Goal: Task Accomplishment & Management: Complete application form

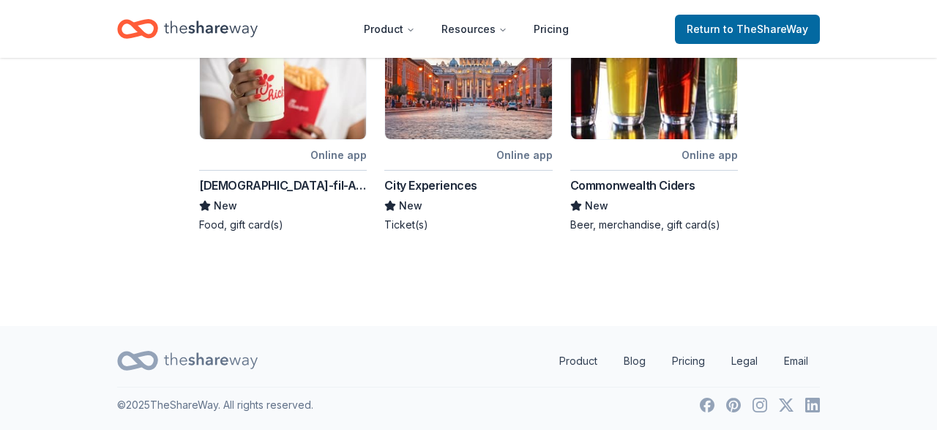
scroll to position [876, 0]
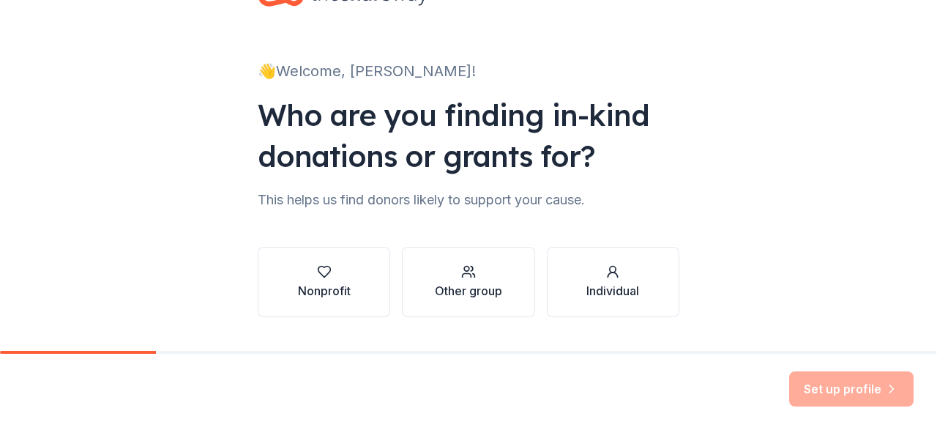
scroll to position [94, 0]
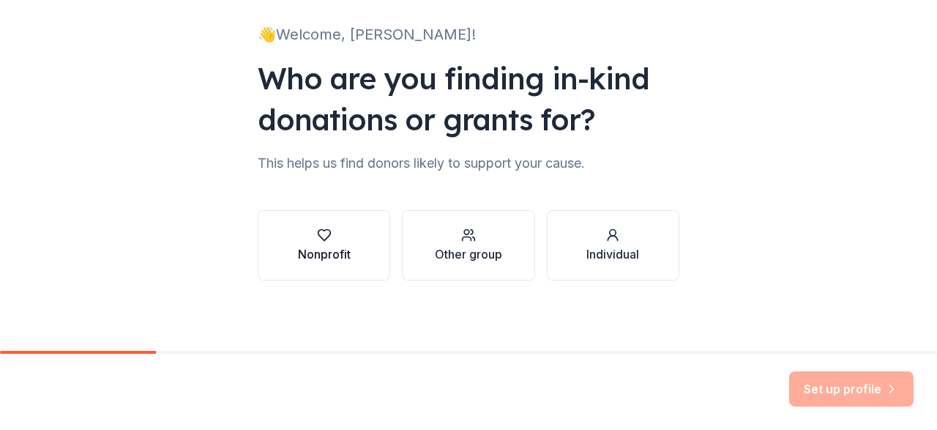
click at [336, 245] on div "Nonprofit" at bounding box center [324, 245] width 53 height 35
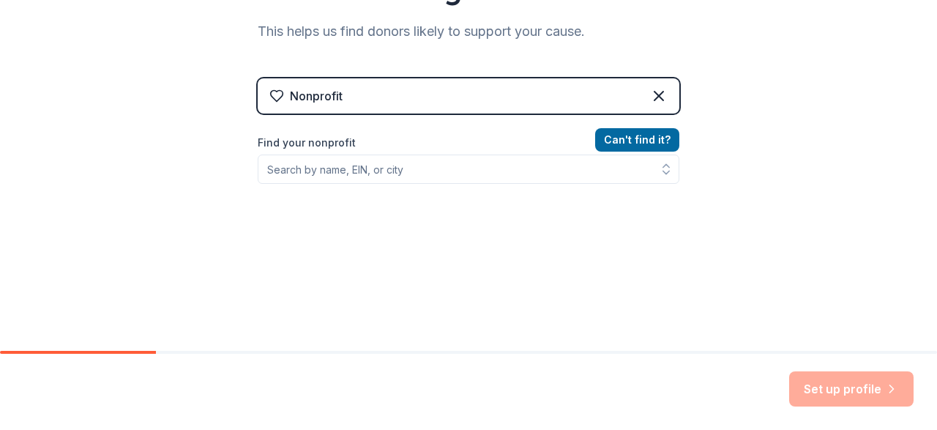
scroll to position [264, 0]
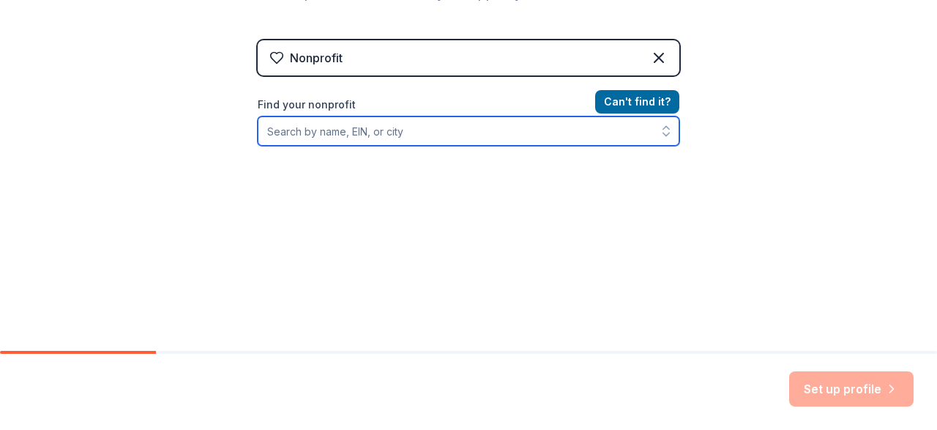
click at [401, 127] on input "Find your nonprofit" at bounding box center [469, 130] width 422 height 29
type input "craftnow"
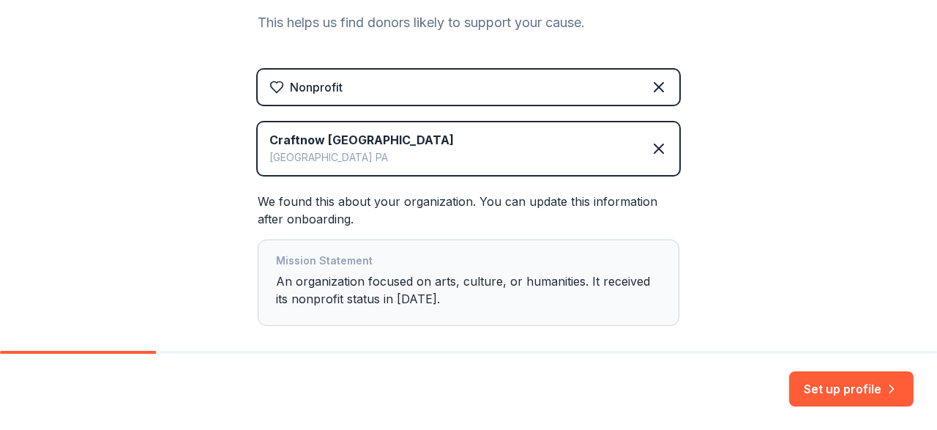
scroll to position [308, 0]
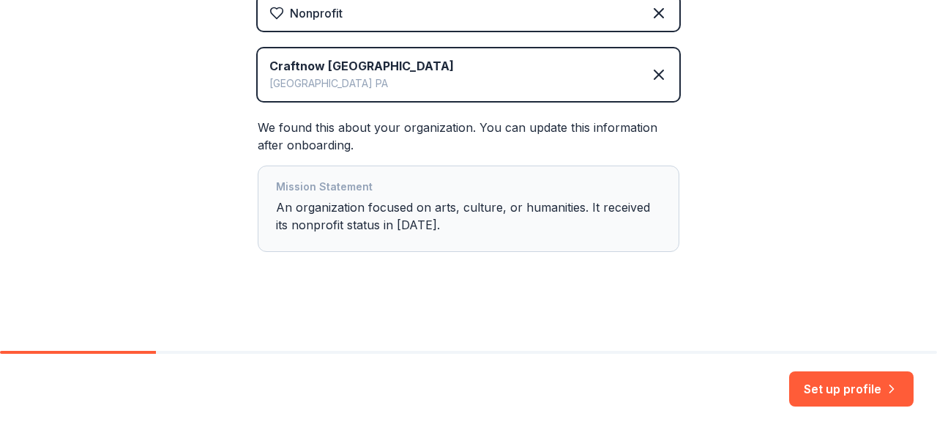
drag, startPoint x: 849, startPoint y: 395, endPoint x: 529, endPoint y: 241, distance: 355.1
click at [849, 393] on button "Set up profile" at bounding box center [851, 388] width 124 height 35
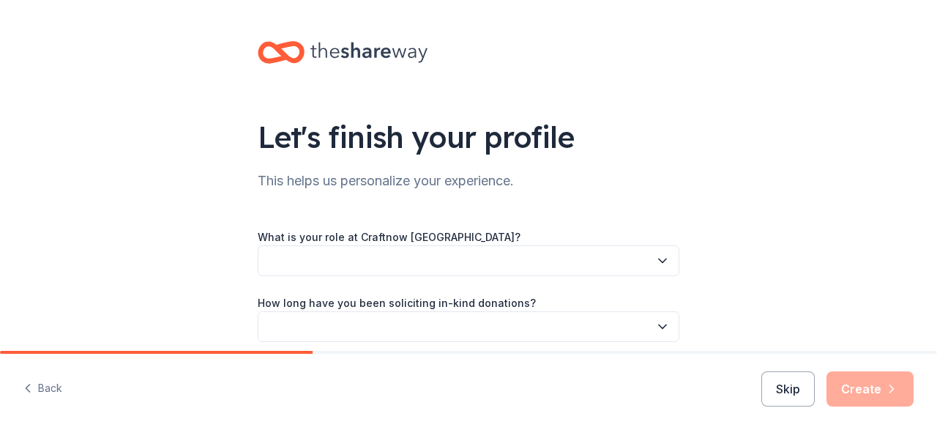
scroll to position [85, 0]
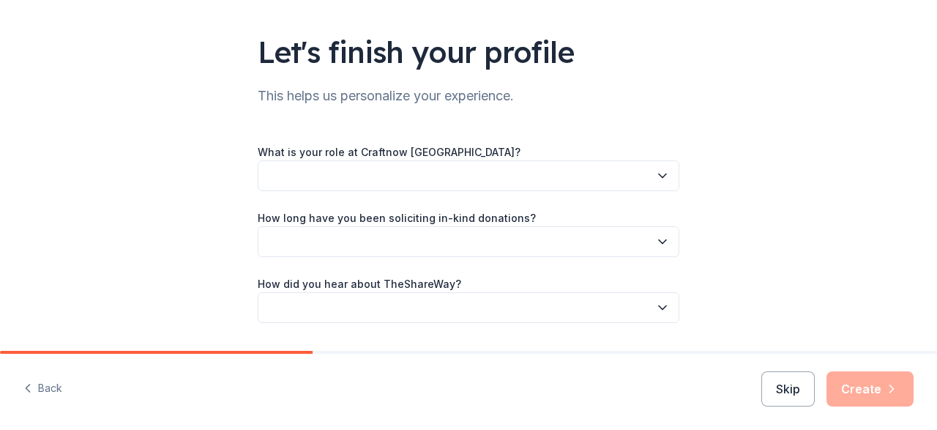
click at [332, 176] on button "button" at bounding box center [469, 175] width 422 height 31
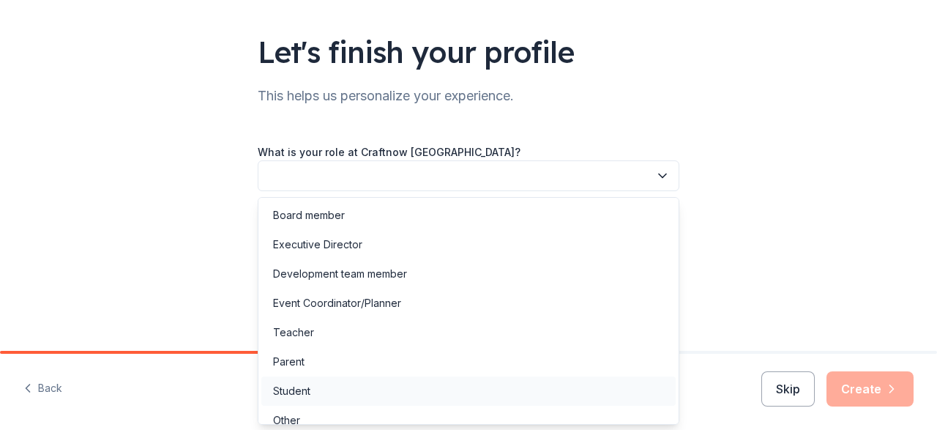
scroll to position [13, 0]
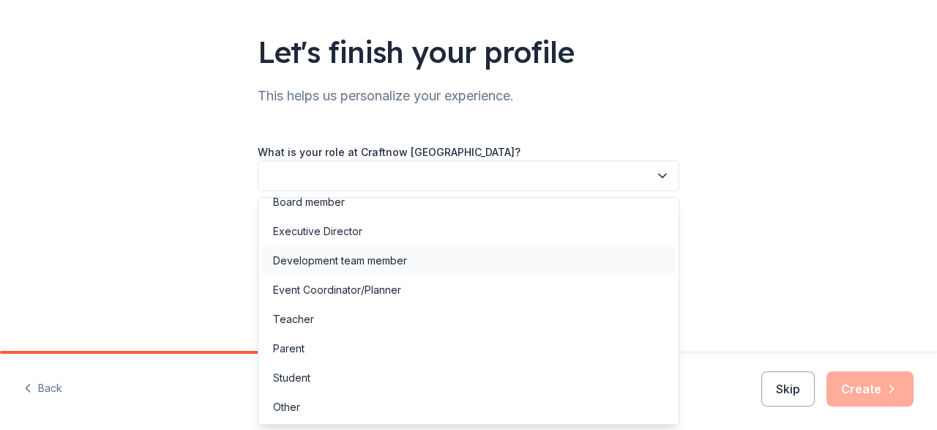
click at [402, 267] on div "Development team member" at bounding box center [340, 261] width 134 height 18
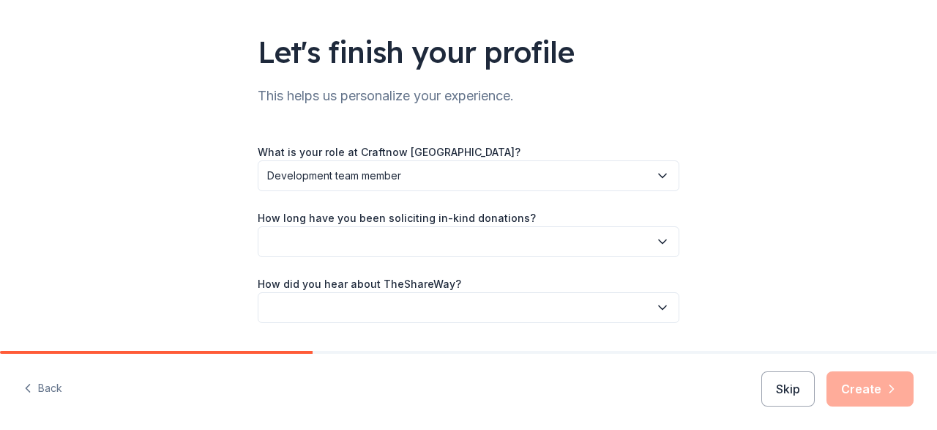
click at [143, 260] on div "Let's finish your profile This helps us personalize your experience. What is yo…" at bounding box center [468, 154] width 937 height 478
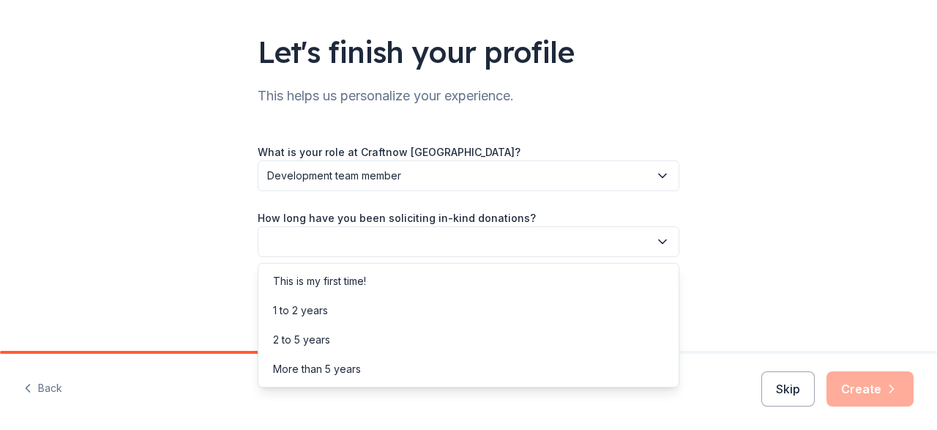
click at [305, 249] on button "button" at bounding box center [469, 241] width 422 height 31
click at [334, 373] on div "More than 5 years" at bounding box center [317, 369] width 88 height 18
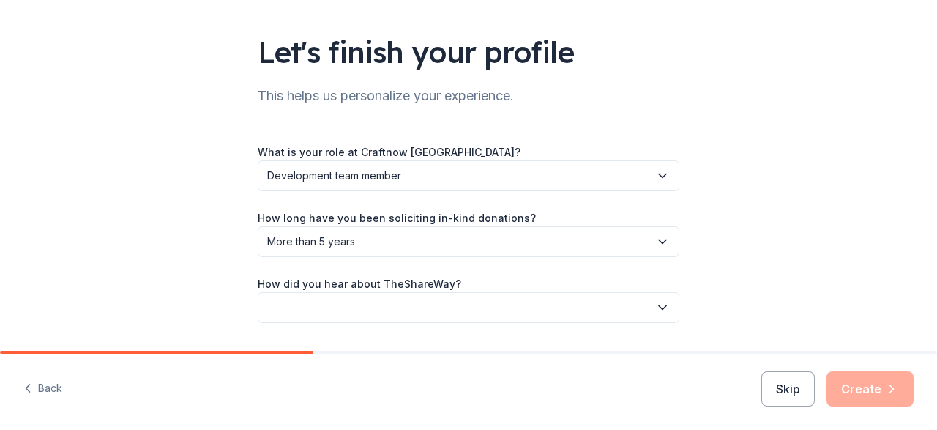
click at [75, 222] on div "Let's finish your profile This helps us personalize your experience. What is yo…" at bounding box center [468, 154] width 937 height 478
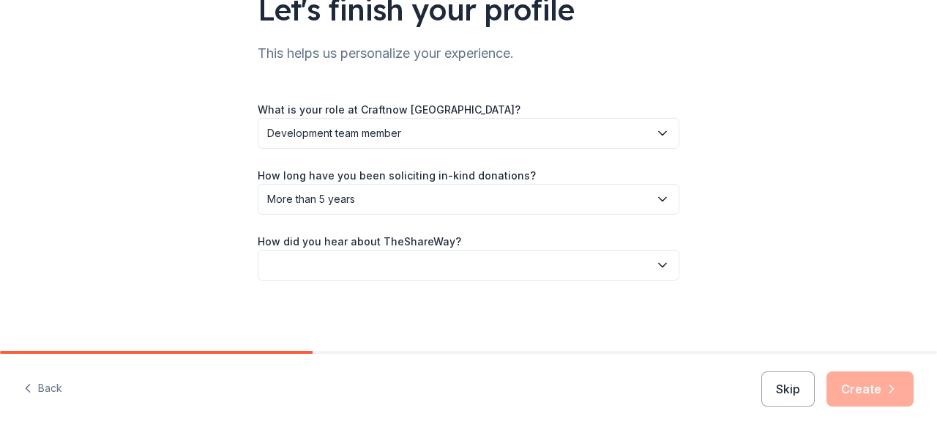
click at [360, 275] on button "button" at bounding box center [469, 265] width 422 height 31
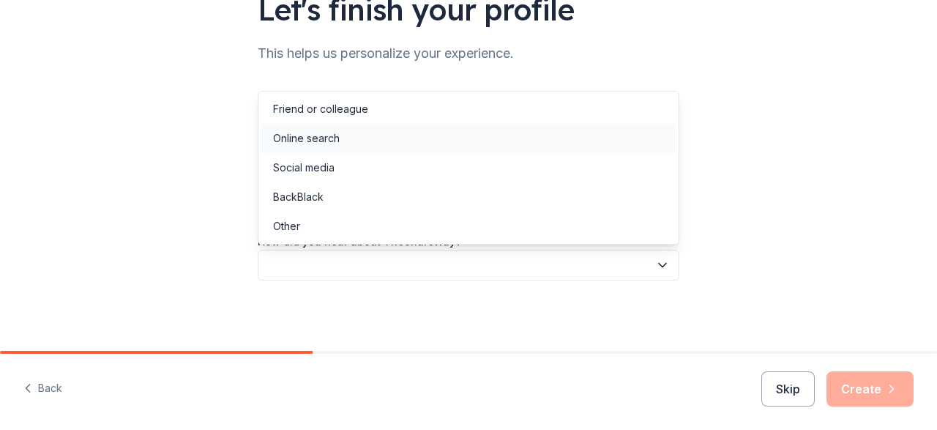
click at [327, 130] on div "Online search" at bounding box center [306, 139] width 67 height 18
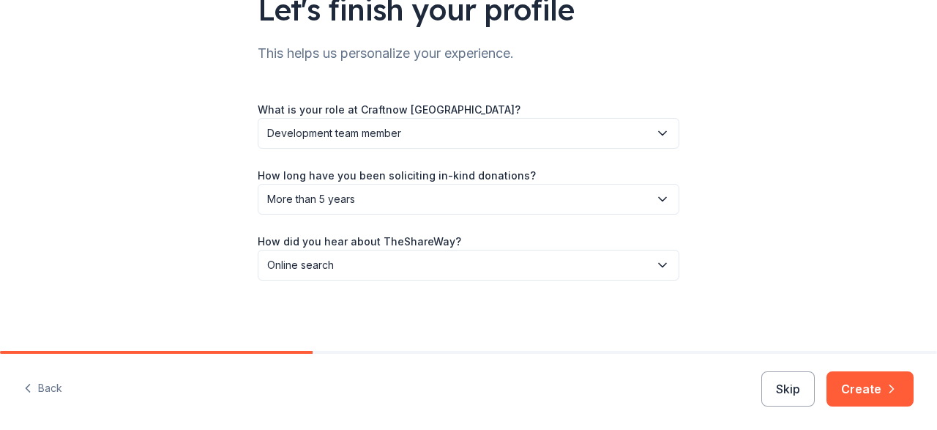
click at [163, 193] on div "Let's finish your profile This helps us personalize your experience. What is yo…" at bounding box center [468, 112] width 937 height 478
click at [883, 392] on button "Create" at bounding box center [870, 388] width 87 height 35
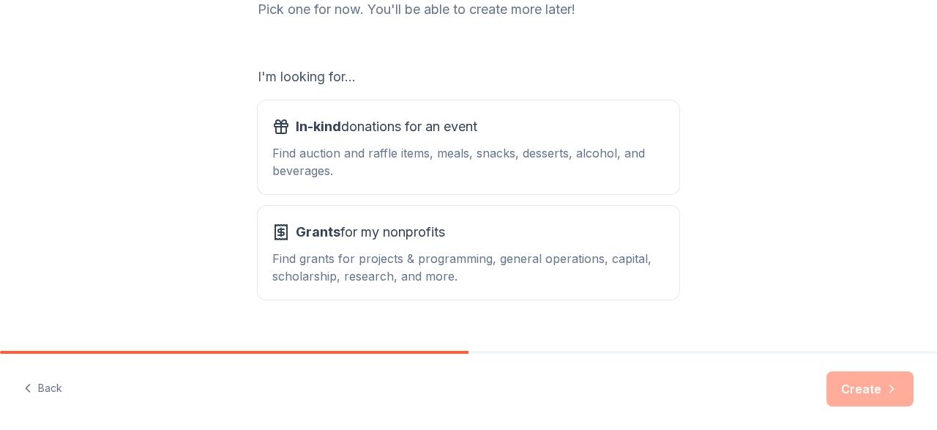
scroll to position [240, 0]
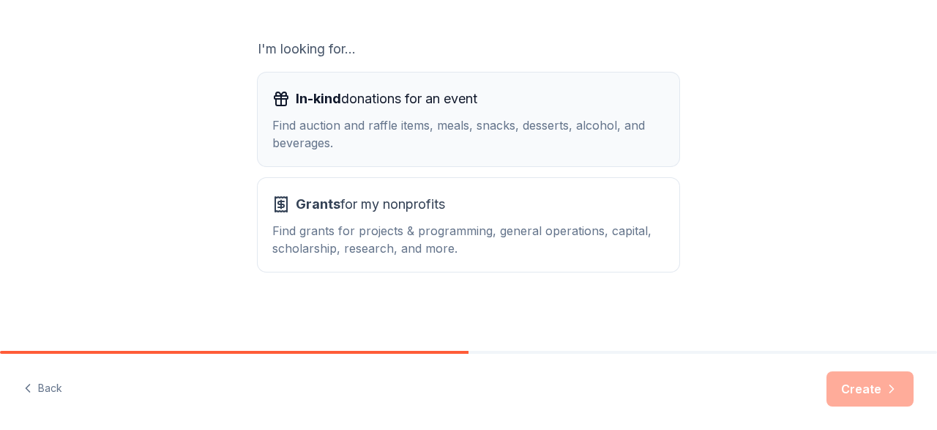
click at [326, 101] on span "In-kind" at bounding box center [318, 98] width 45 height 15
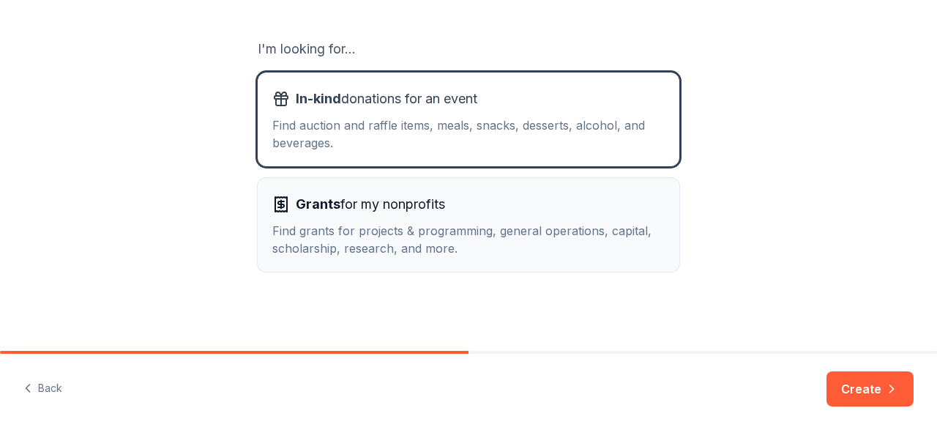
click at [368, 218] on div "Grants for my nonprofits Find grants for projects & programming, general operat…" at bounding box center [468, 225] width 393 height 64
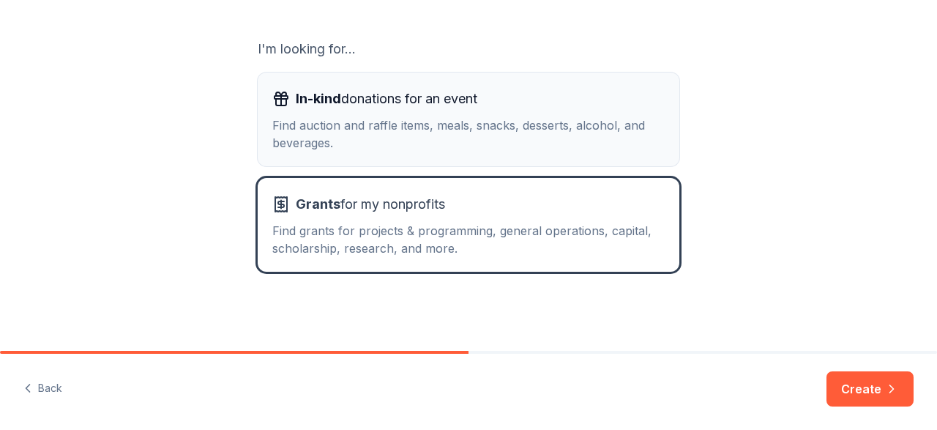
click at [341, 119] on div "Find auction and raffle items, meals, snacks, desserts, alcohol, and beverages." at bounding box center [468, 133] width 393 height 35
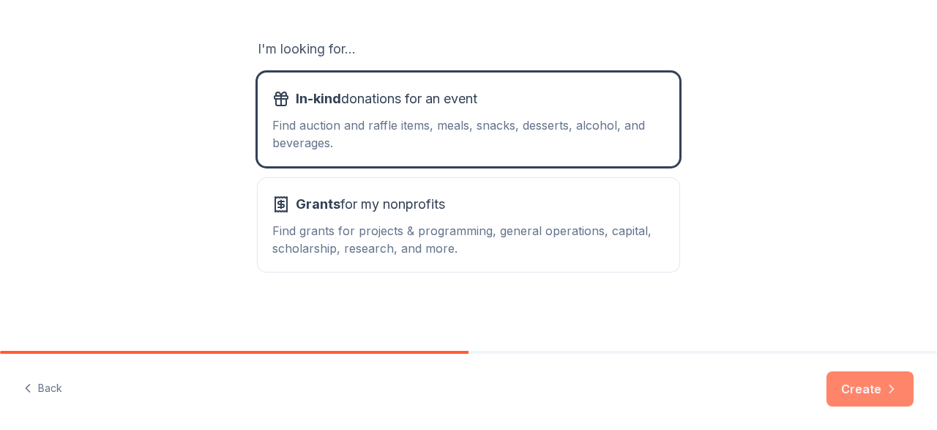
click at [860, 393] on button "Create" at bounding box center [870, 388] width 87 height 35
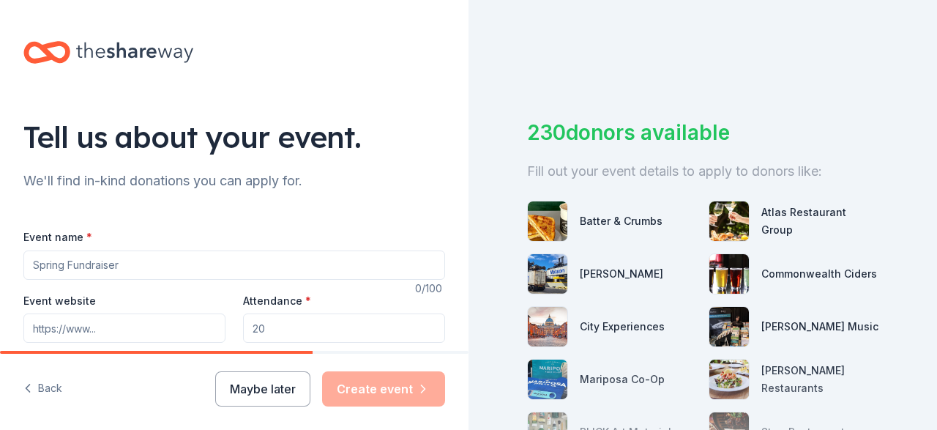
click at [146, 257] on input "Event name *" at bounding box center [234, 264] width 422 height 29
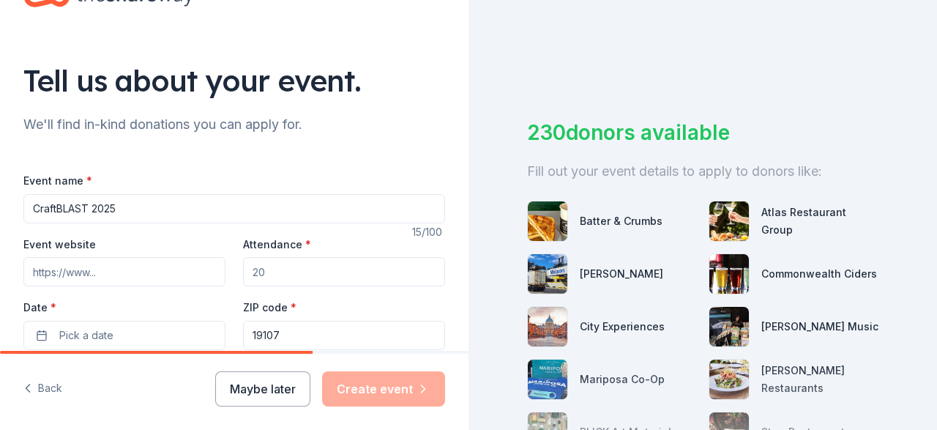
scroll to position [85, 0]
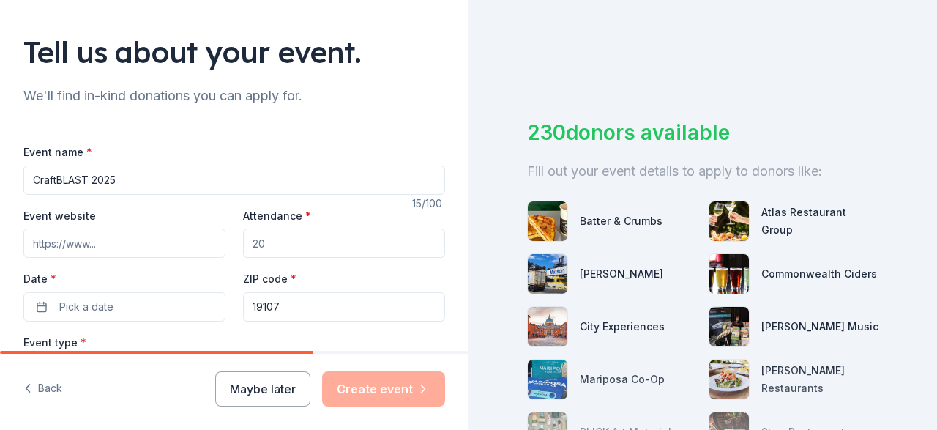
type input "CraftBLAST 2025"
click at [309, 247] on input "Attendance *" at bounding box center [344, 242] width 202 height 29
type input "100"
click at [165, 315] on button "Pick a date" at bounding box center [124, 306] width 202 height 29
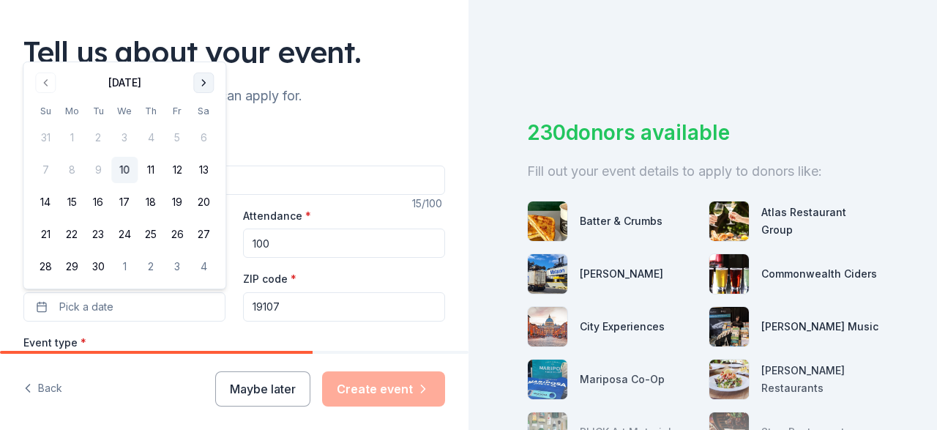
click at [207, 82] on button "Go to next month" at bounding box center [203, 83] width 21 height 21
click at [102, 268] on button "28" at bounding box center [98, 266] width 26 height 26
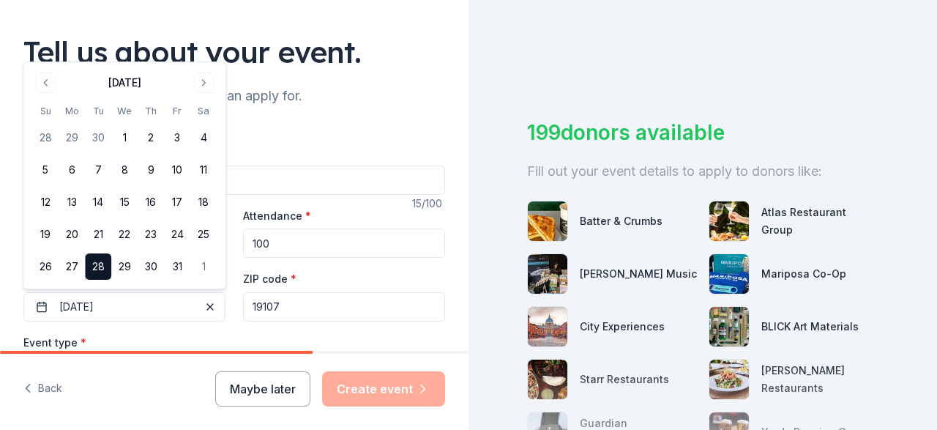
click at [381, 56] on div "Tell us about your event." at bounding box center [234, 51] width 422 height 41
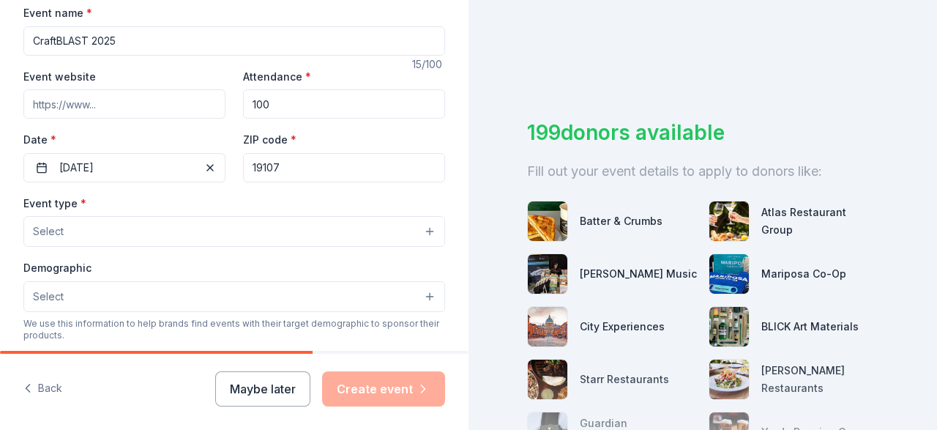
scroll to position [255, 0]
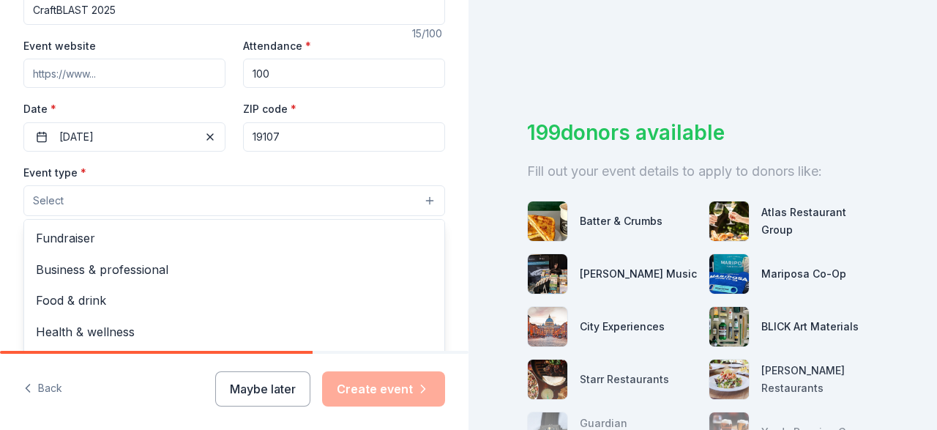
click at [114, 198] on button "Select" at bounding box center [234, 200] width 422 height 31
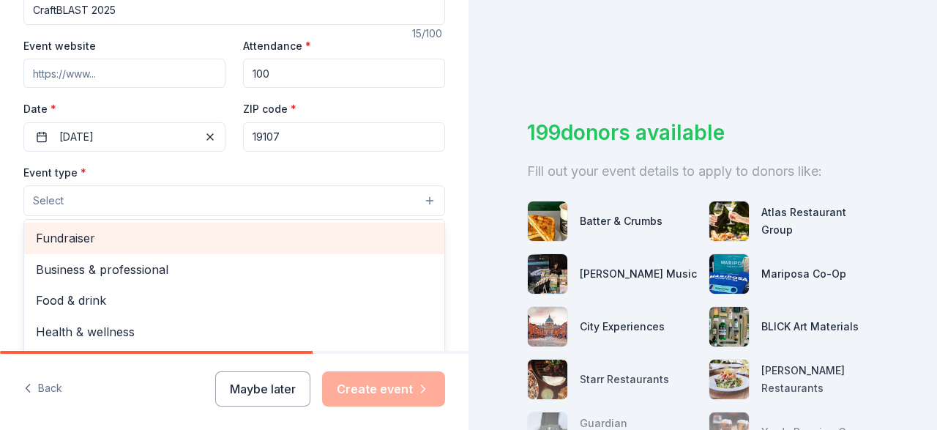
click at [112, 242] on span "Fundraiser" at bounding box center [234, 237] width 397 height 19
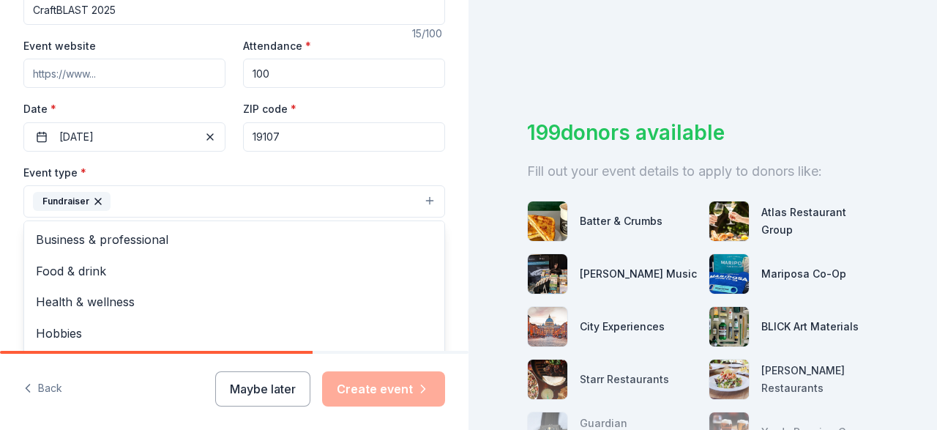
click at [0, 213] on div "Tell us about your event. We'll find in-kind donations you can apply for. Event…" at bounding box center [234, 233] width 469 height 976
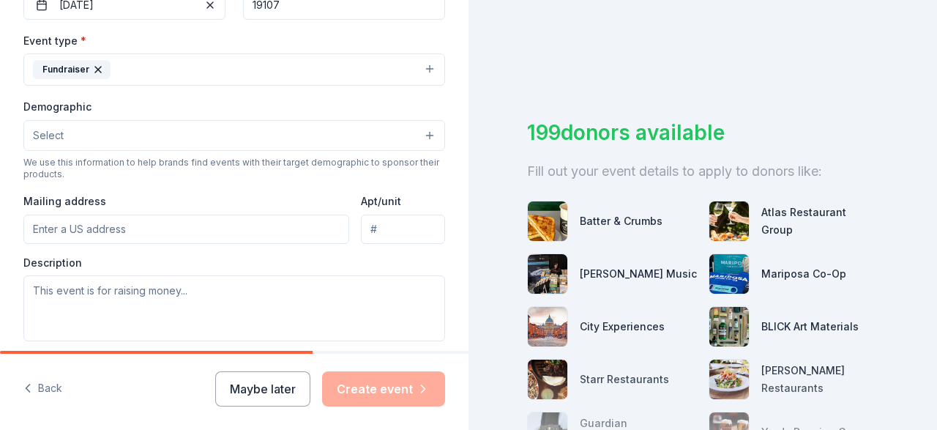
scroll to position [425, 0]
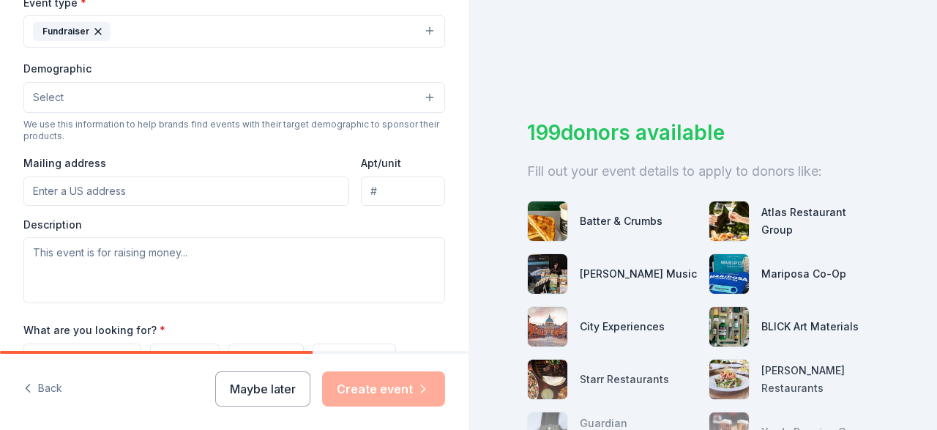
click at [157, 193] on input "Mailing address" at bounding box center [186, 190] width 326 height 29
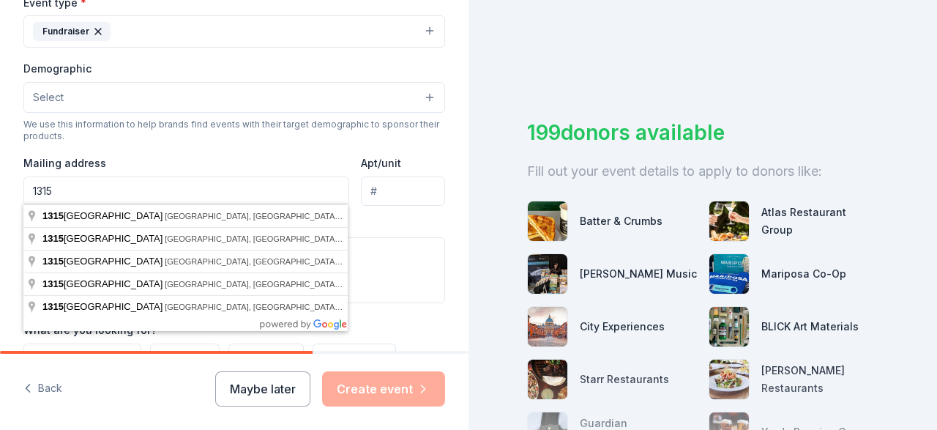
type input "1315 Walnut St, Suite 300"
type input "Suite 300"
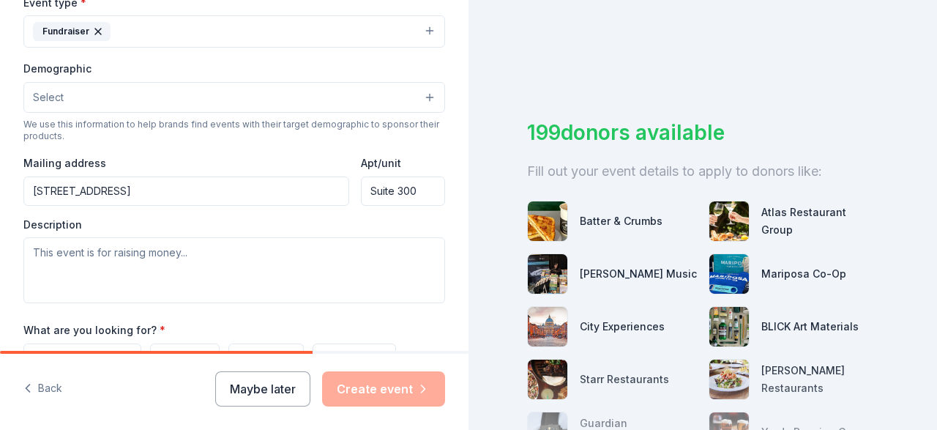
type input "1315 Walnut Street, Philadelphia, PA, 19107"
click at [12, 216] on div "Tell us about your event. We'll find in-kind donations you can apply for. Event…" at bounding box center [234, 63] width 469 height 976
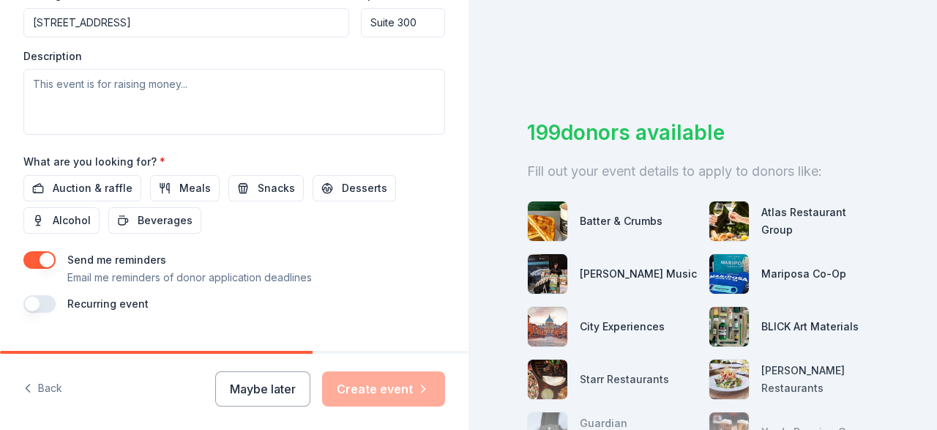
scroll to position [595, 0]
click at [103, 185] on span "Auction & raffle" at bounding box center [93, 187] width 80 height 18
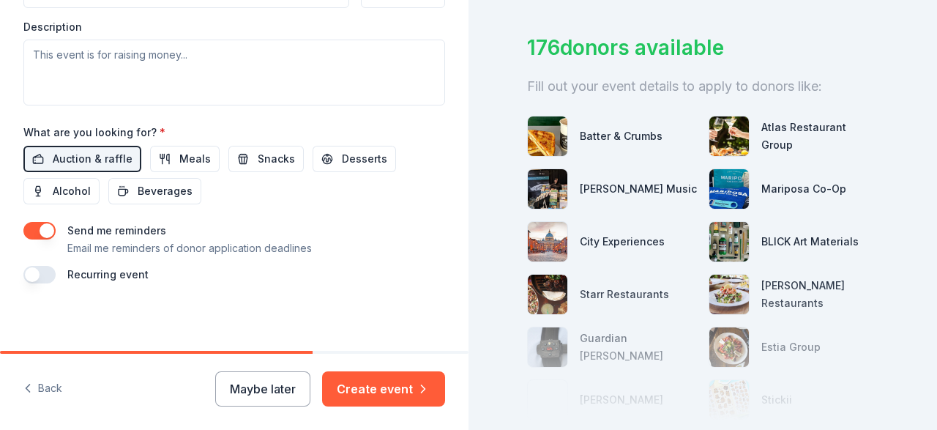
scroll to position [170, 0]
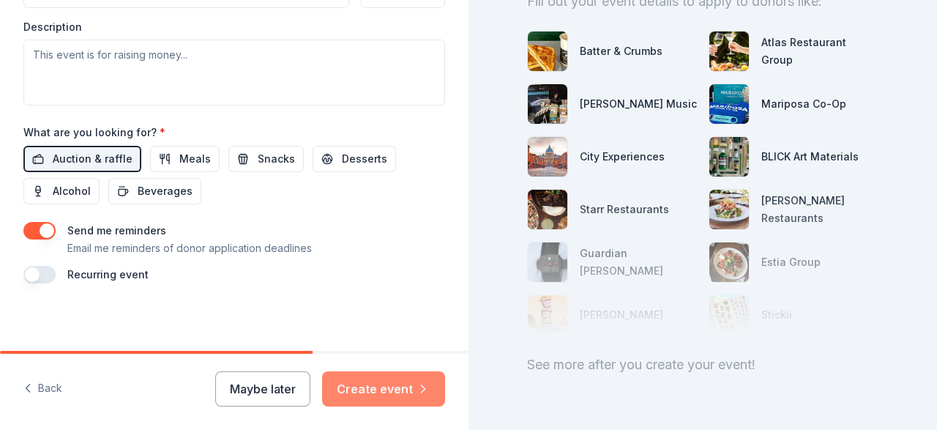
click at [413, 392] on button "Create event" at bounding box center [383, 388] width 123 height 35
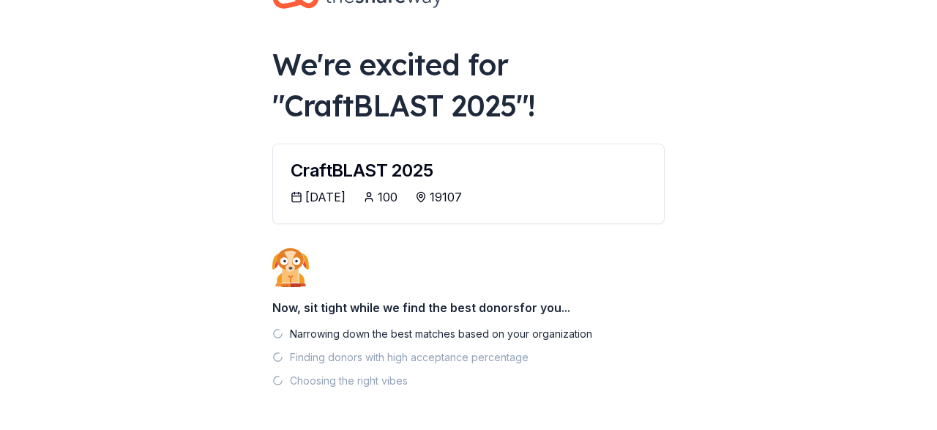
scroll to position [76, 0]
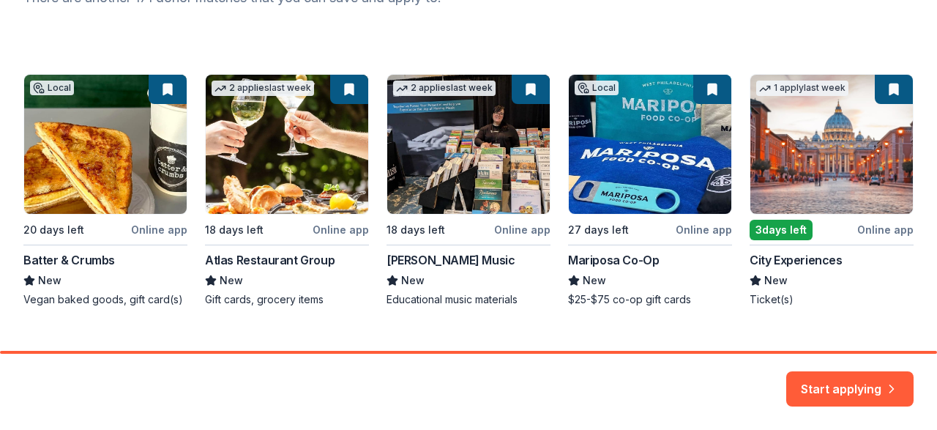
scroll to position [250, 0]
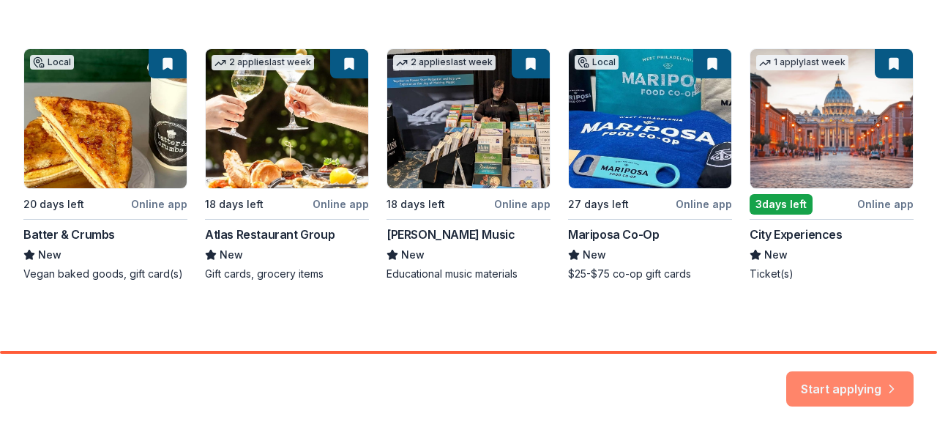
click at [866, 389] on button "Start applying" at bounding box center [850, 388] width 127 height 35
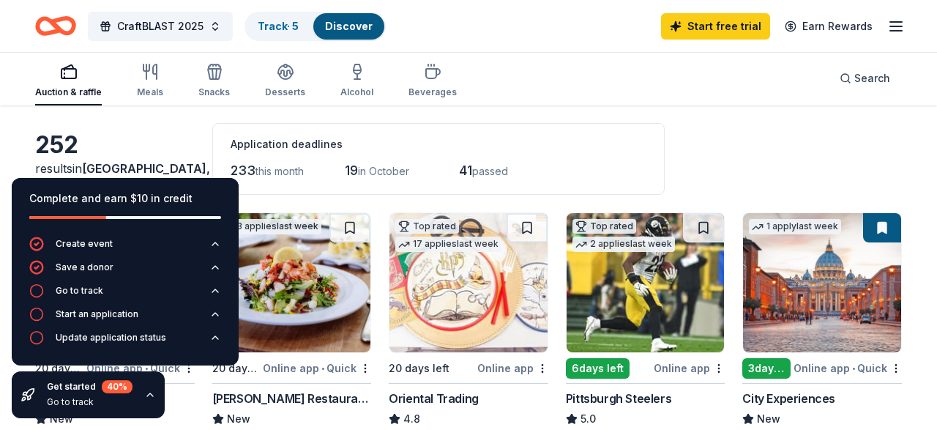
scroll to position [31, 0]
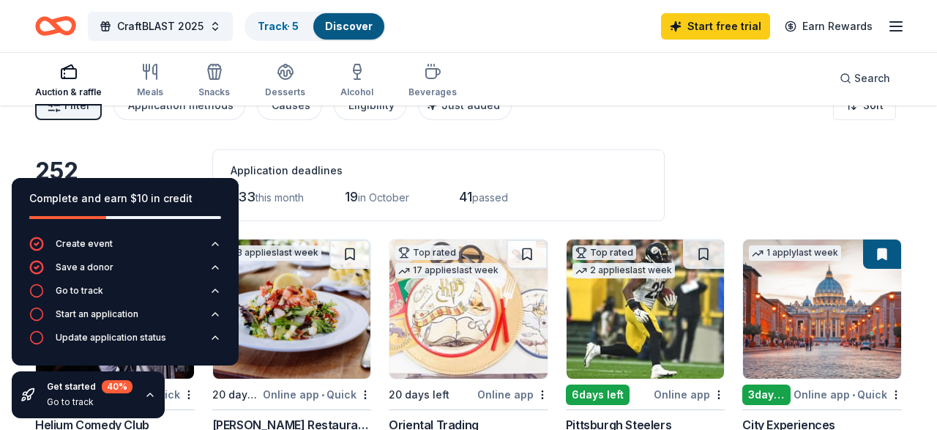
click at [665, 183] on div "Application deadlines 233 this month 19 in October 41 passed" at bounding box center [438, 185] width 453 height 72
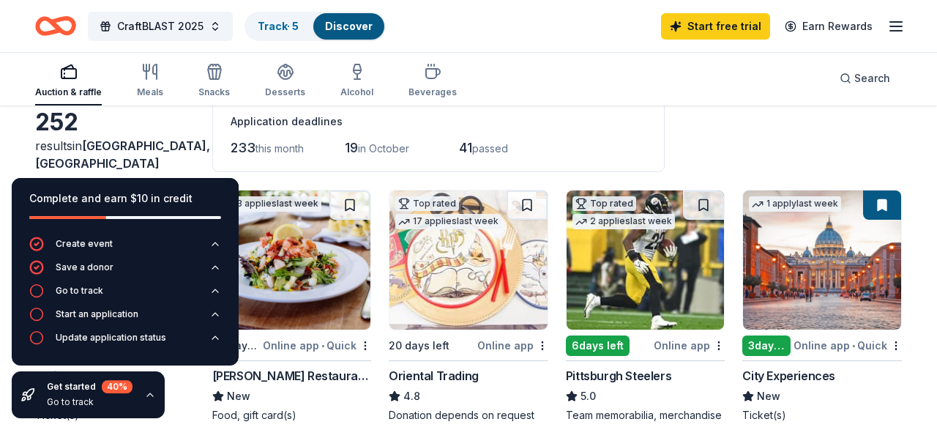
scroll to position [107, 0]
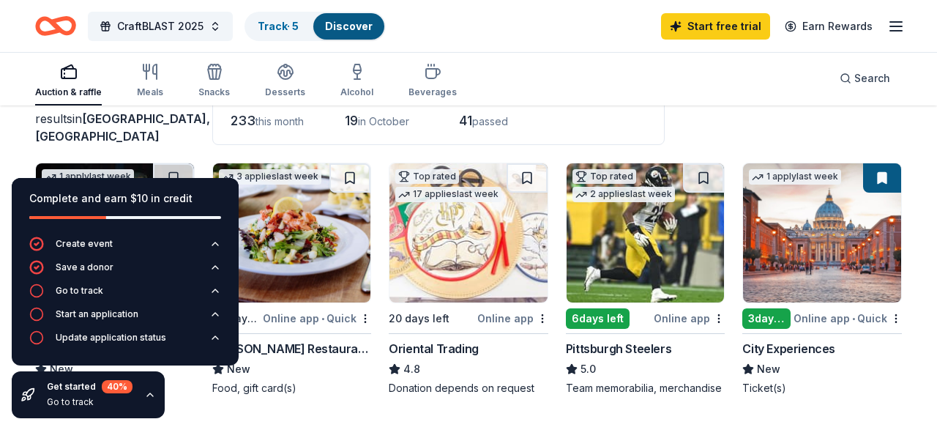
click at [144, 393] on icon "button" at bounding box center [150, 395] width 12 height 12
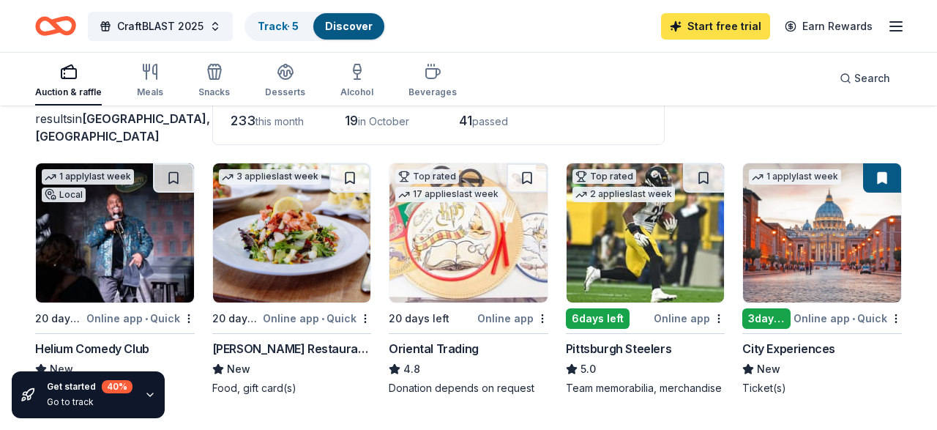
click at [732, 35] on link "Start free trial" at bounding box center [715, 26] width 109 height 26
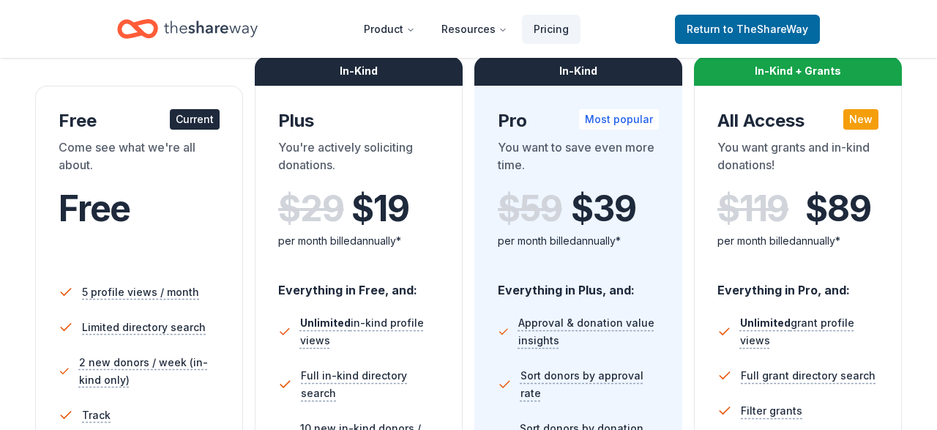
scroll to position [76, 0]
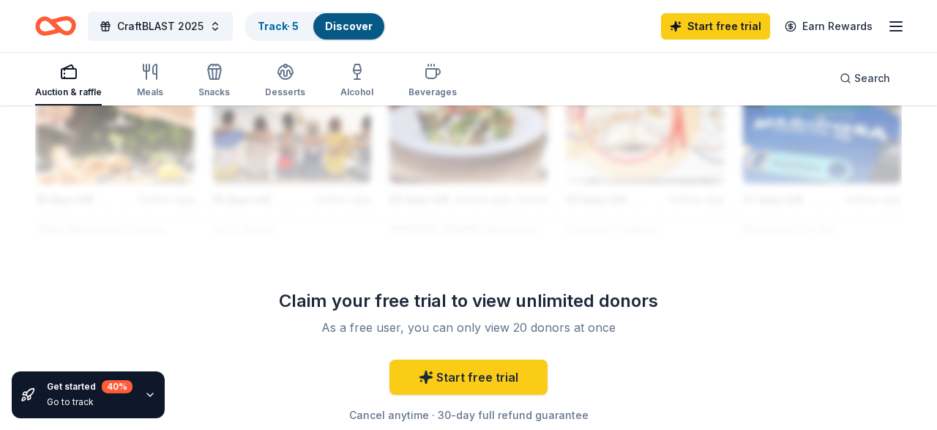
scroll to position [1402, 0]
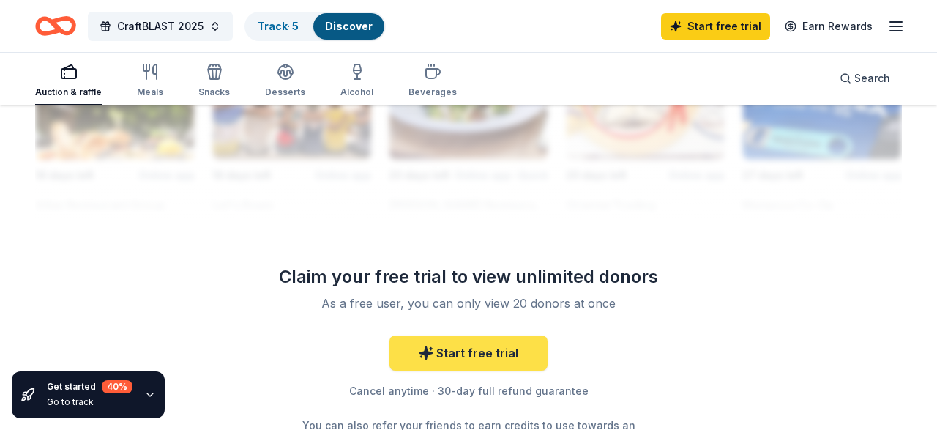
click at [515, 351] on link "Start free trial" at bounding box center [469, 352] width 158 height 35
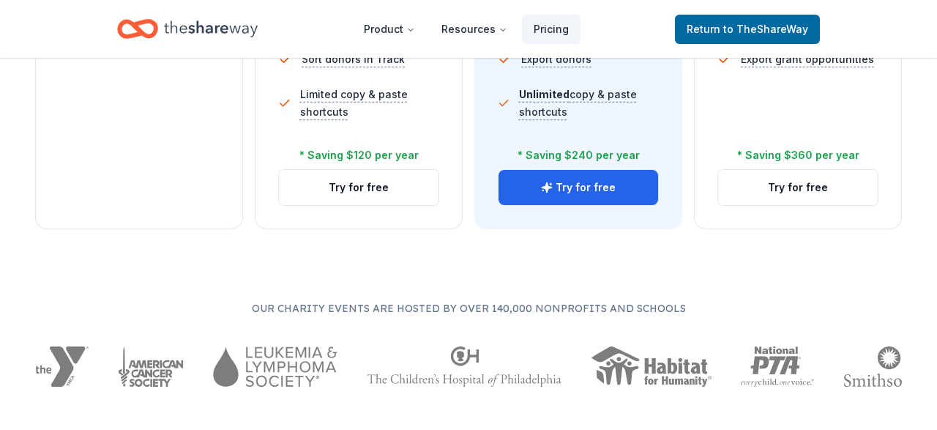
scroll to position [762, 0]
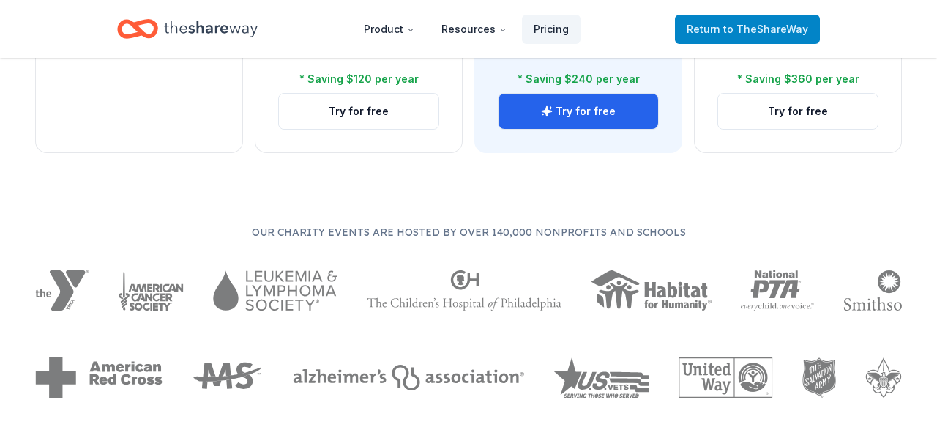
click at [734, 27] on span "to TheShareWay" at bounding box center [766, 29] width 85 height 12
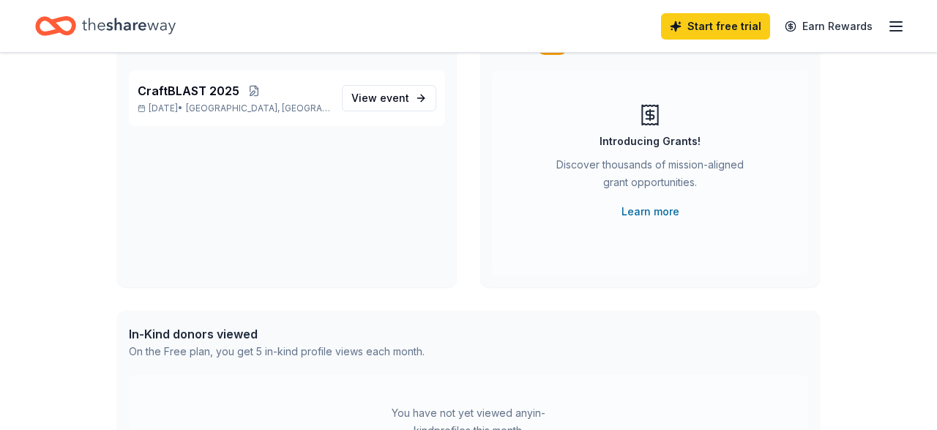
scroll to position [152, 0]
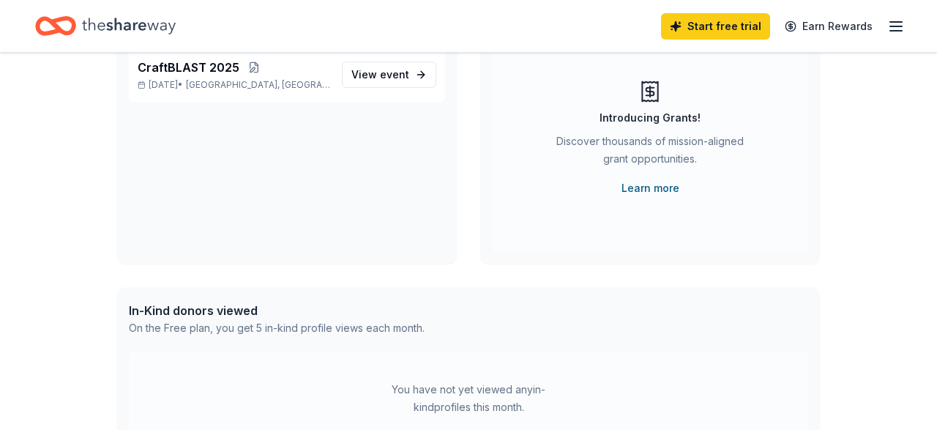
click at [657, 179] on link "Learn more" at bounding box center [651, 188] width 58 height 18
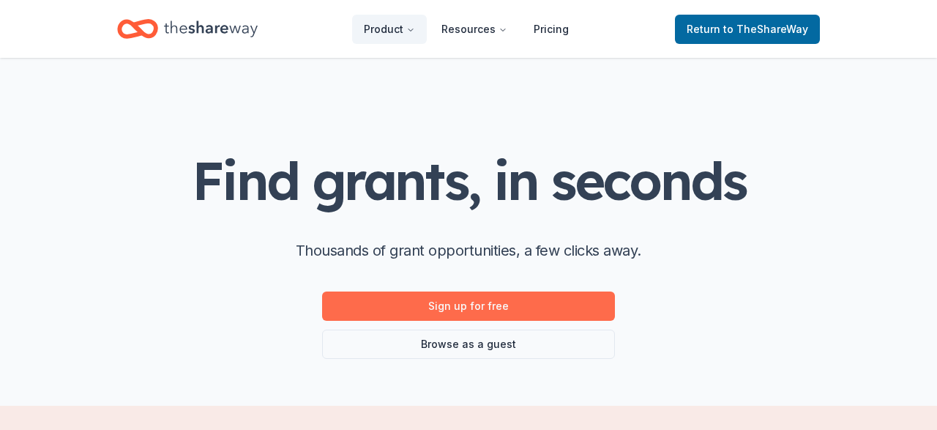
click at [556, 313] on link "Sign up for free" at bounding box center [468, 305] width 293 height 29
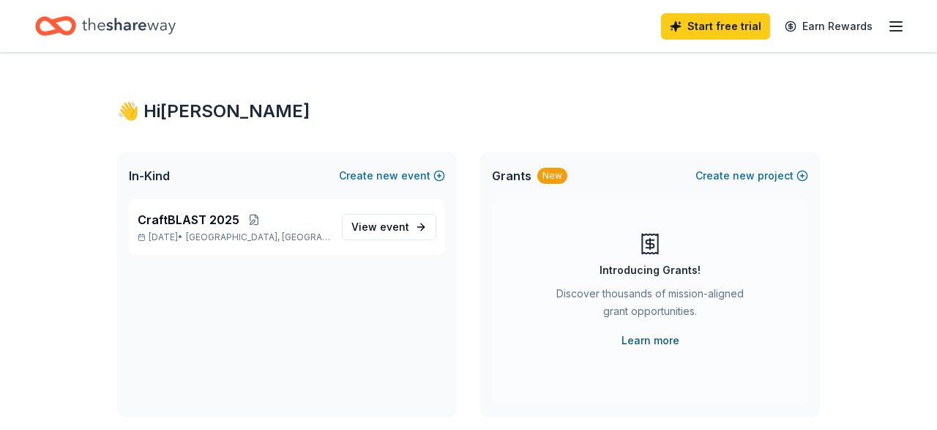
click at [653, 342] on link "Learn more" at bounding box center [651, 341] width 58 height 18
click at [367, 226] on span "View event" at bounding box center [381, 227] width 58 height 18
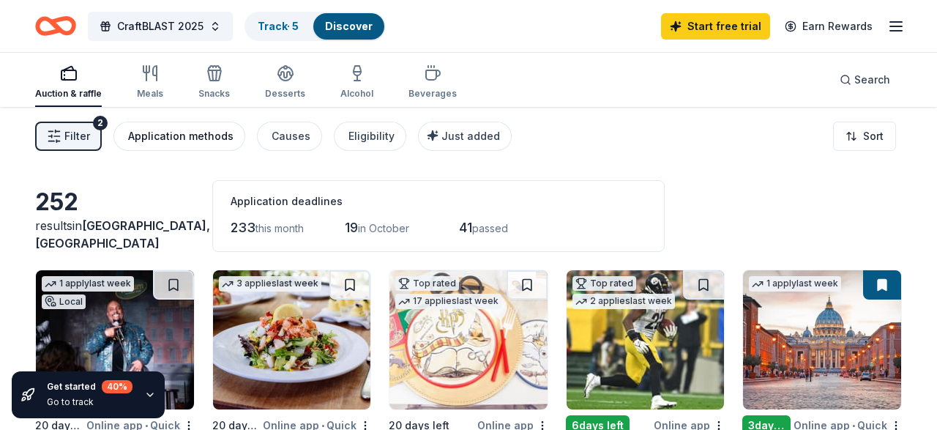
click at [188, 137] on div "Application methods" at bounding box center [180, 136] width 105 height 18
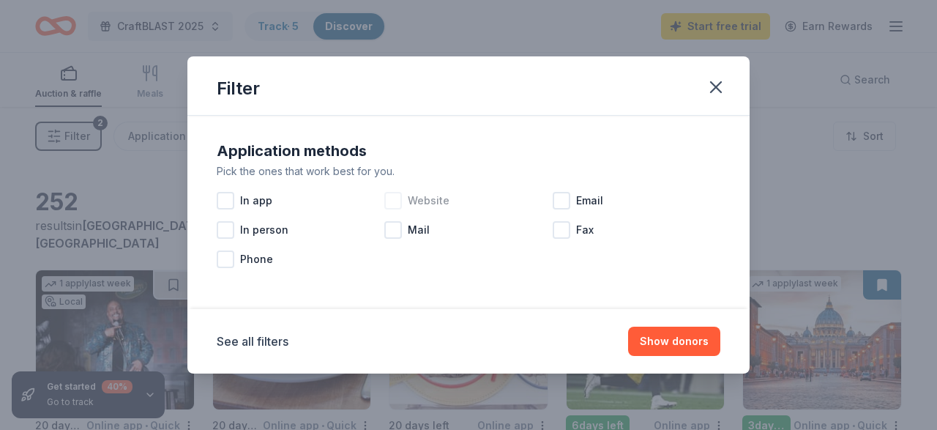
click at [396, 201] on div at bounding box center [393, 201] width 18 height 18
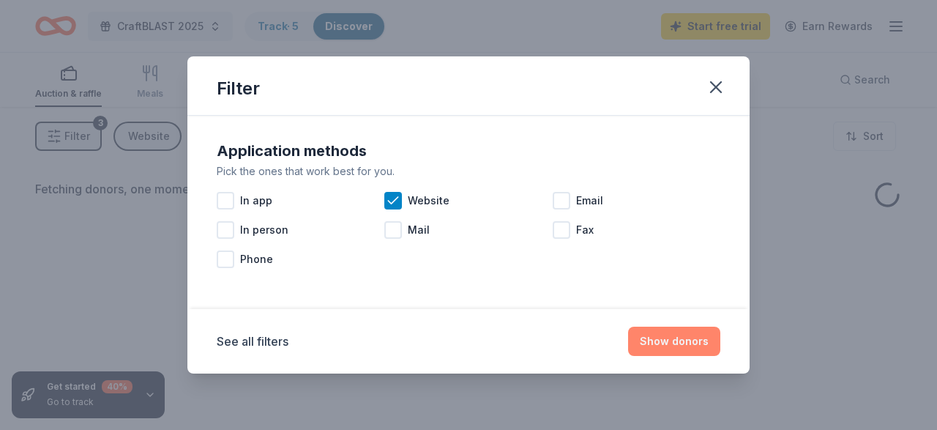
click at [670, 341] on button "Show donors" at bounding box center [674, 341] width 92 height 29
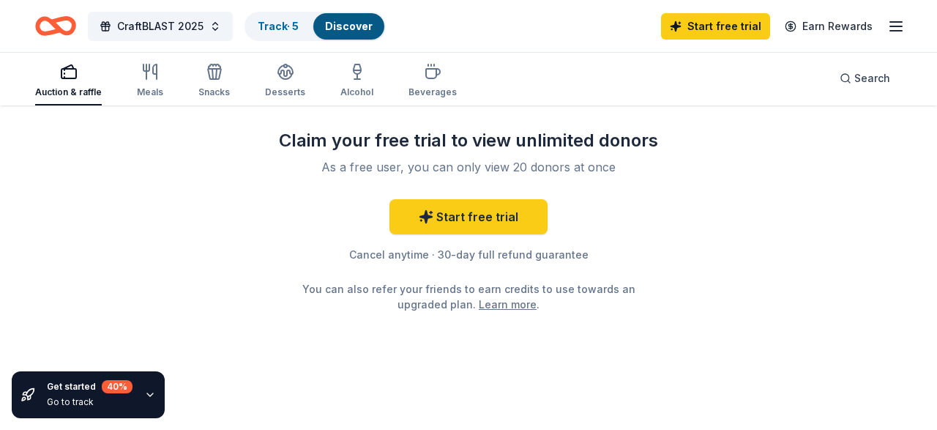
scroll to position [1526, 0]
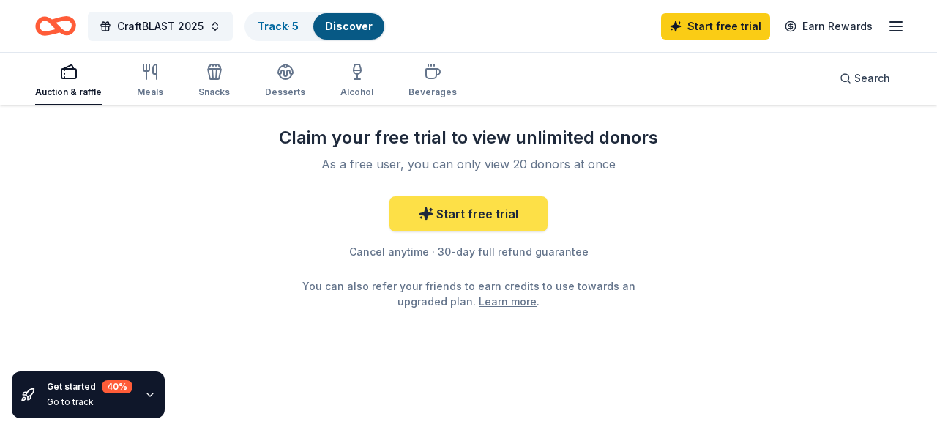
click at [439, 220] on link "Start free trial" at bounding box center [469, 213] width 158 height 35
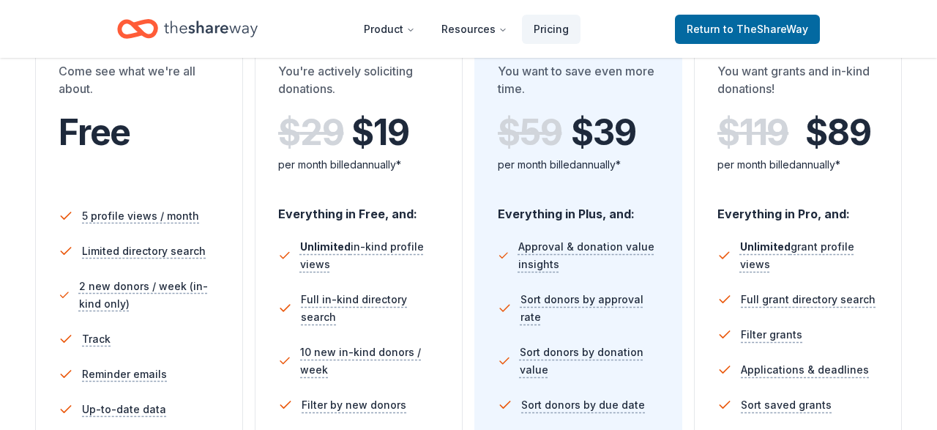
scroll to position [152, 0]
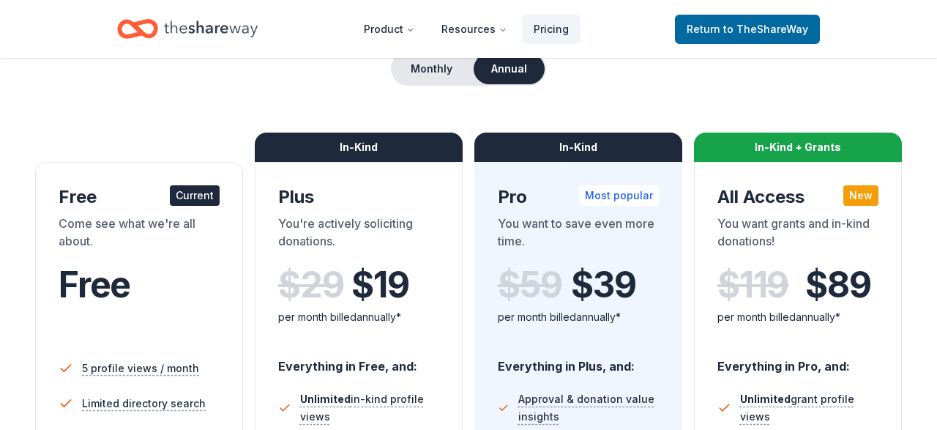
click at [193, 194] on div "Current" at bounding box center [195, 195] width 50 height 21
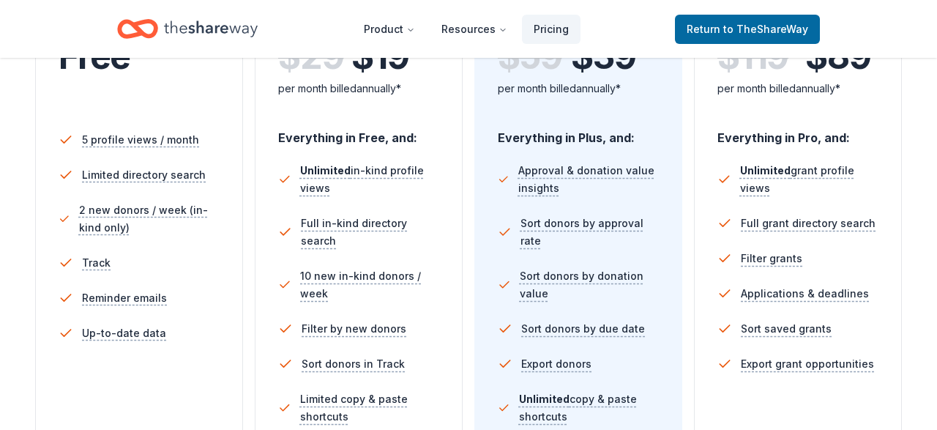
scroll to position [0, 0]
